Goal: Task Accomplishment & Management: Use online tool/utility

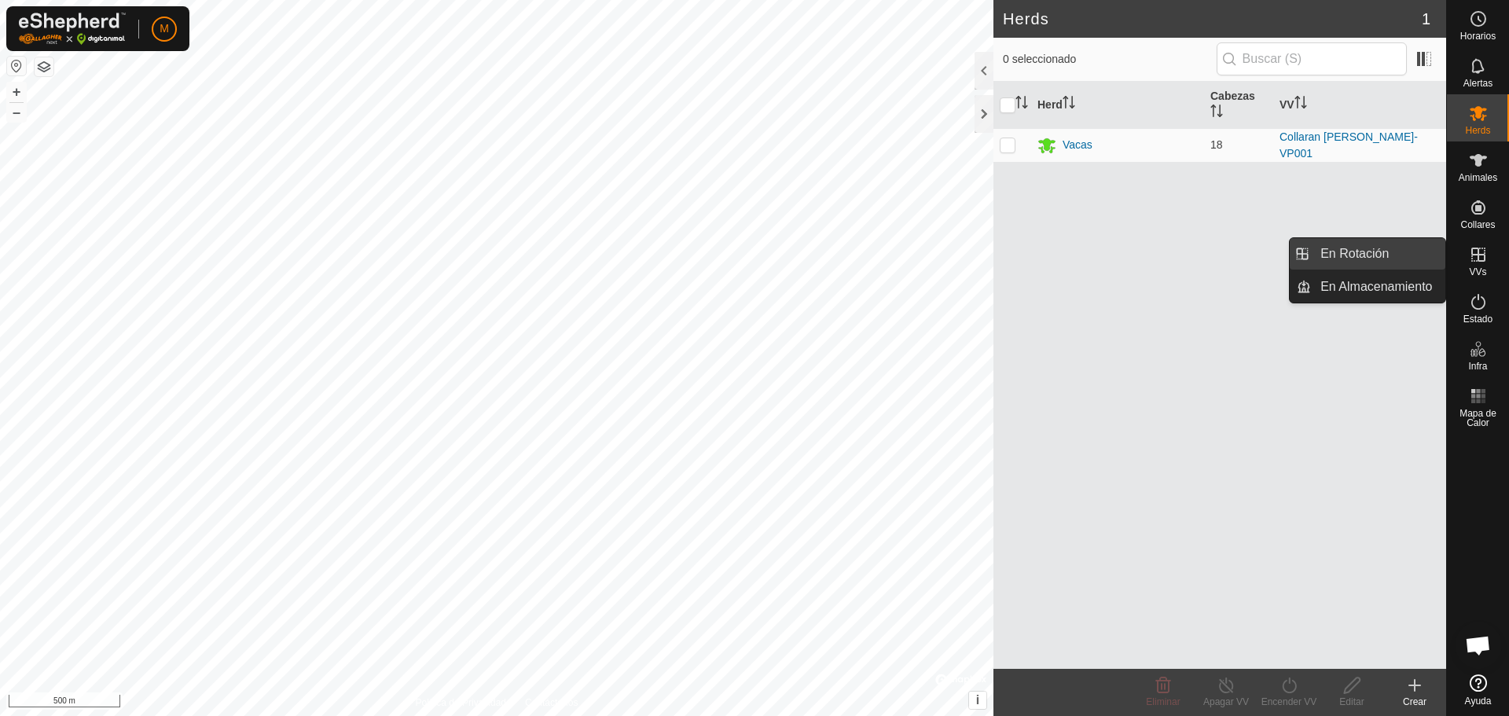
click at [1369, 259] on link "En Rotación" at bounding box center [1378, 253] width 134 height 31
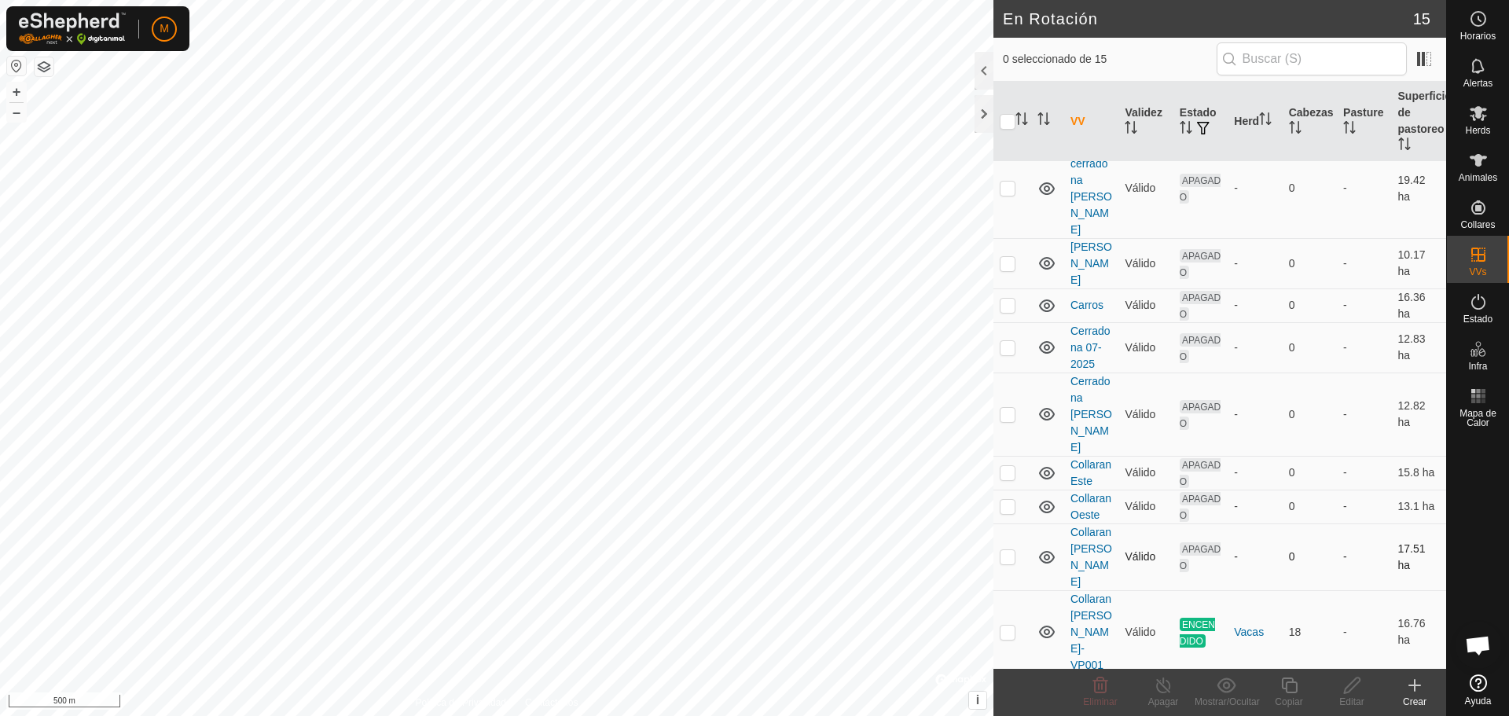
scroll to position [79, 0]
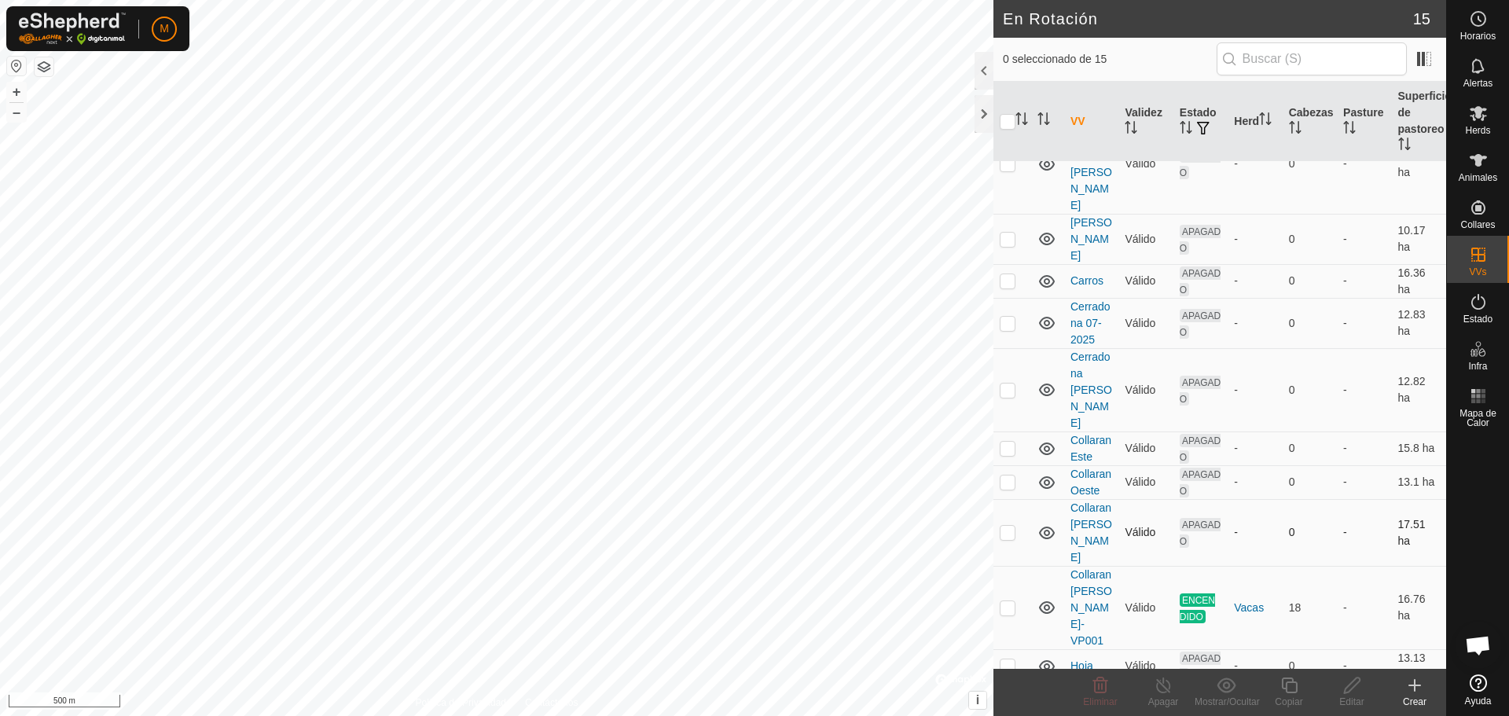
click at [1009, 526] on p-checkbox at bounding box center [1007, 532] width 16 height 13
click at [1100, 696] on span "Eliminar" at bounding box center [1100, 701] width 34 height 11
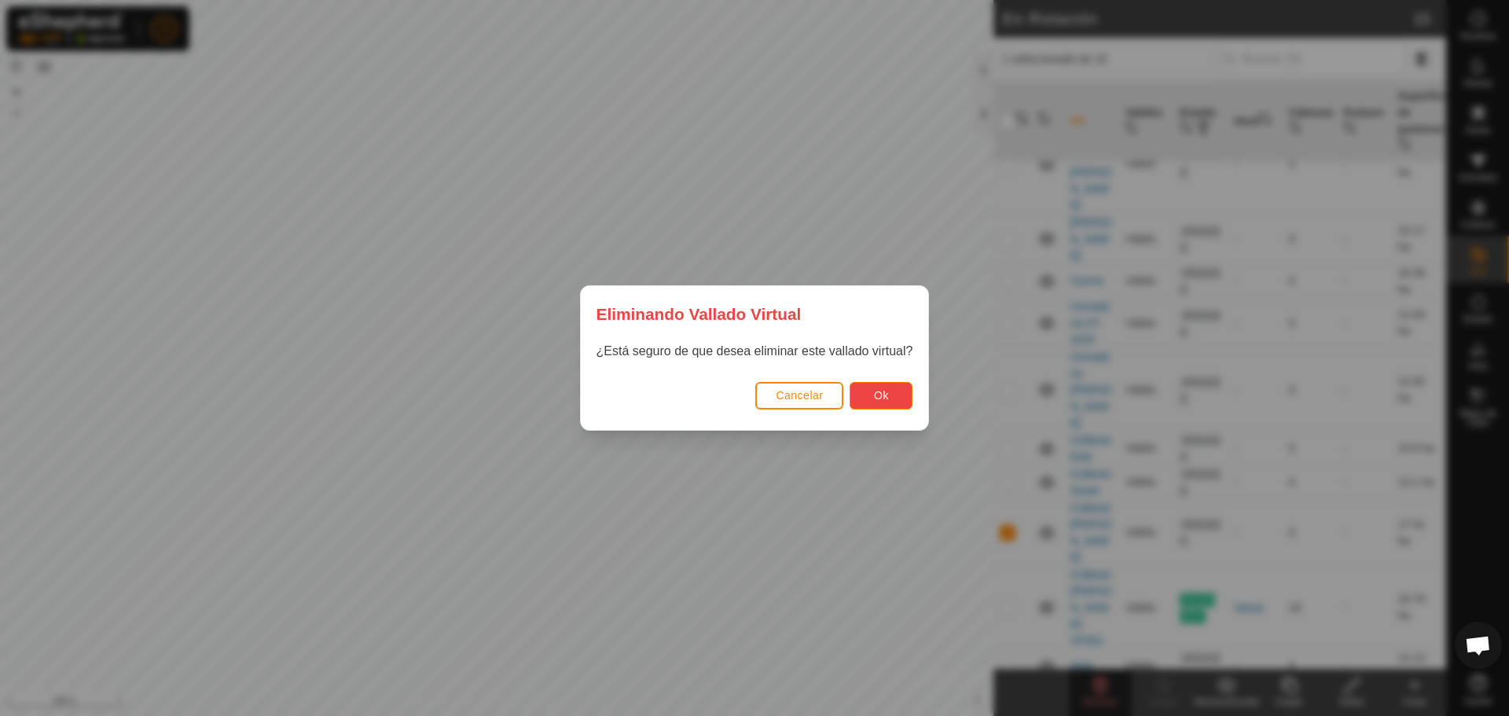
click at [882, 395] on span "Ok" at bounding box center [881, 395] width 15 height 13
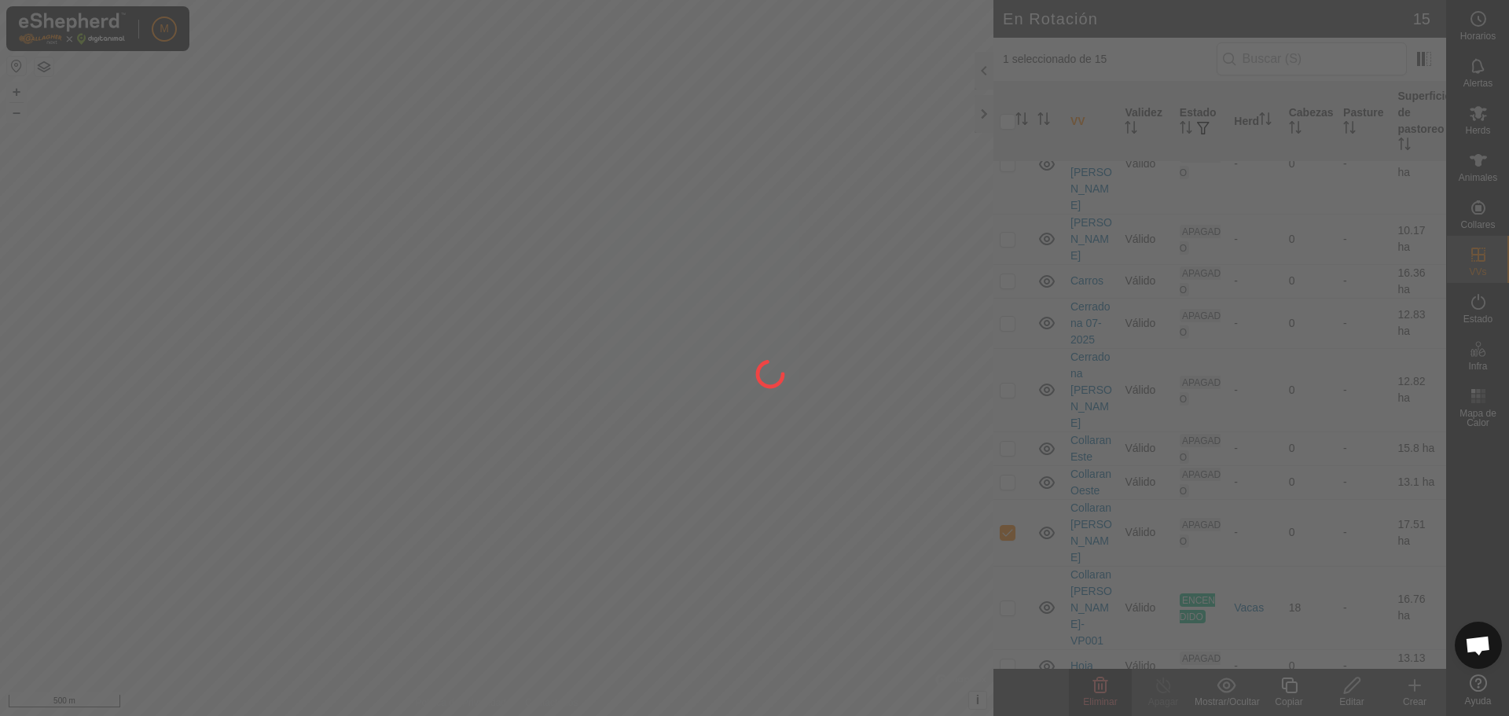
checkbox input "false"
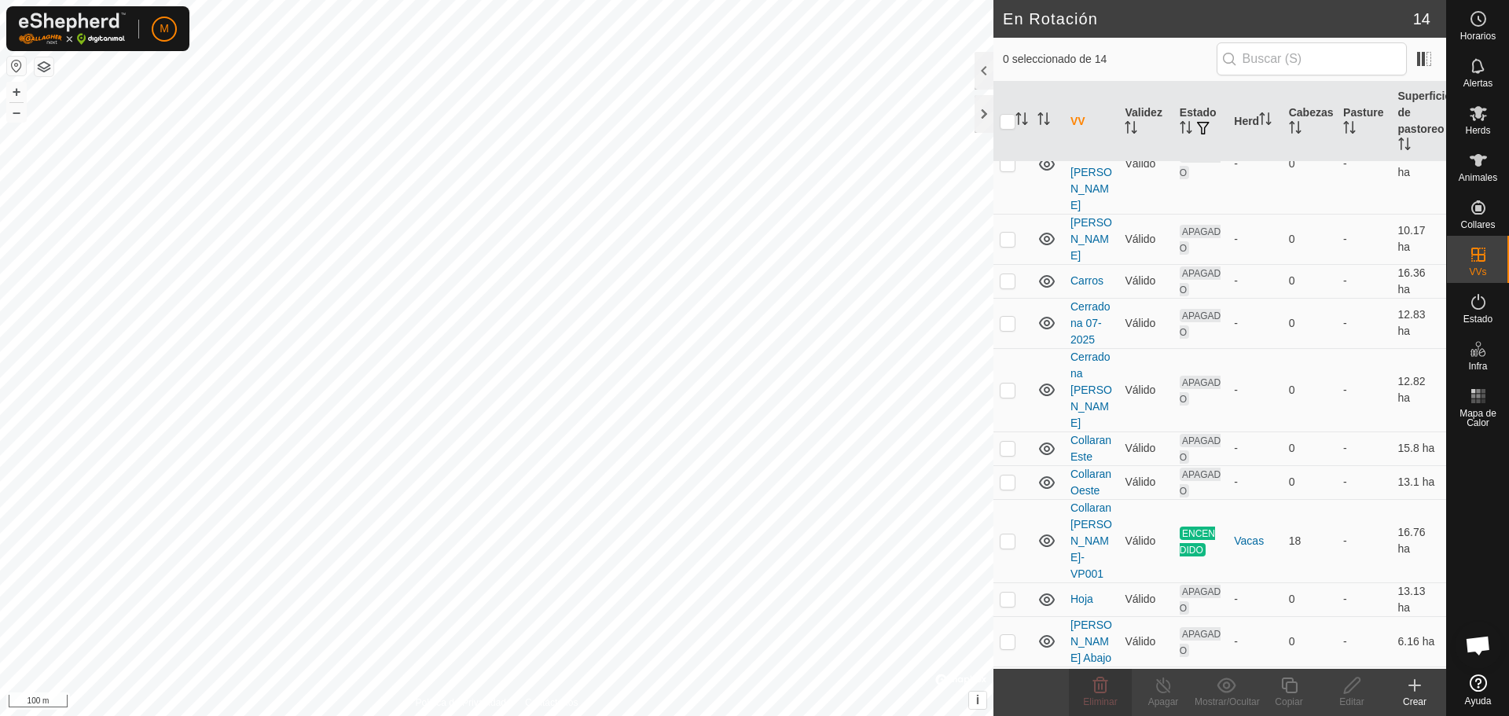
checkbox input "true"
